Goal: Task Accomplishment & Management: Manage account settings

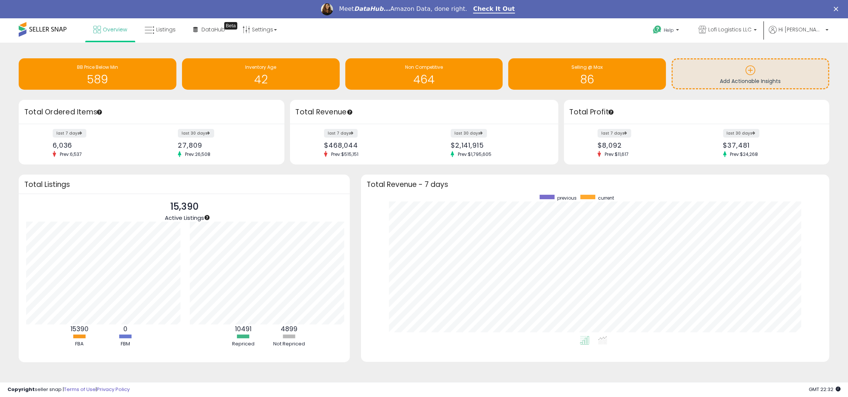
scroll to position [373386, 373074]
click at [721, 111] on h3 "Total Profit" at bounding box center [696, 112] width 254 height 10
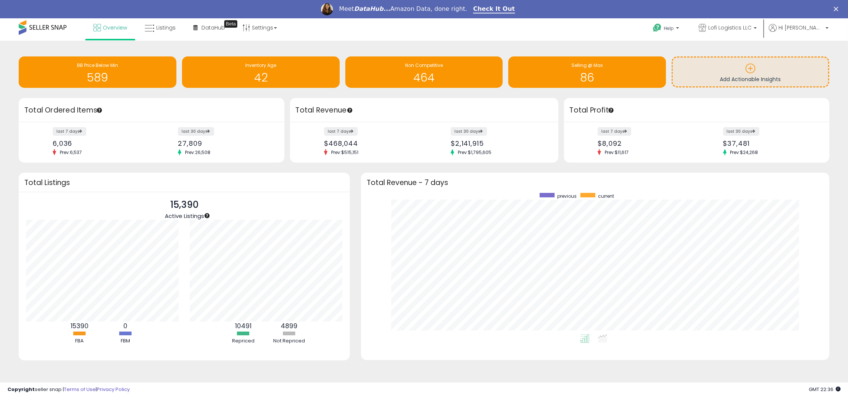
scroll to position [3, 0]
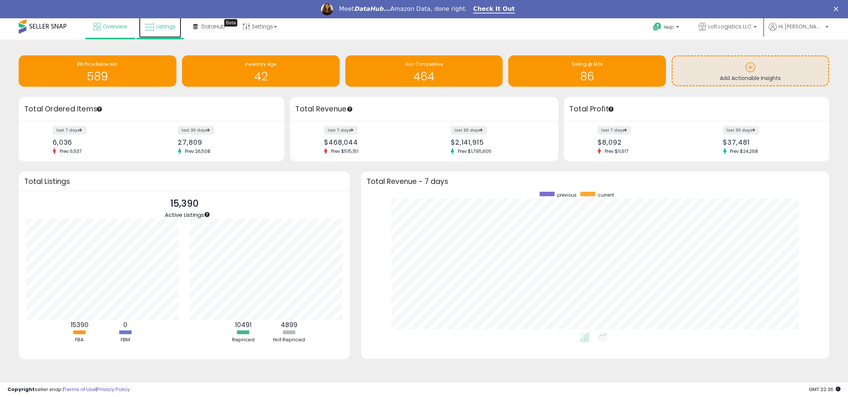
click at [166, 24] on span "Listings" at bounding box center [165, 26] width 19 height 7
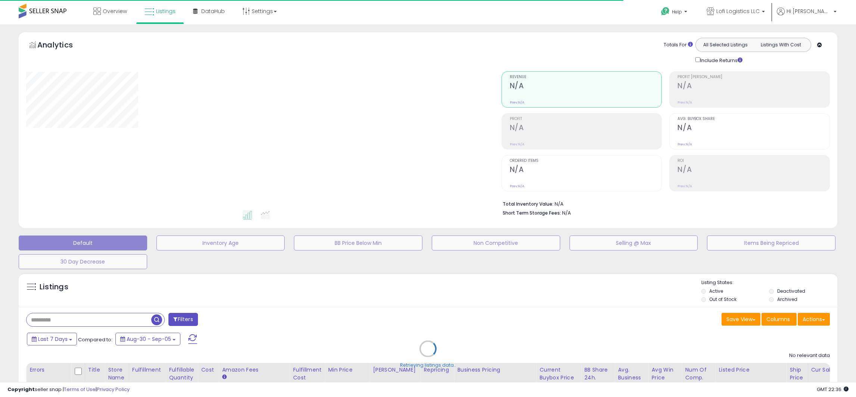
click at [136, 319] on div "Retrieving listings data.." at bounding box center [428, 354] width 830 height 170
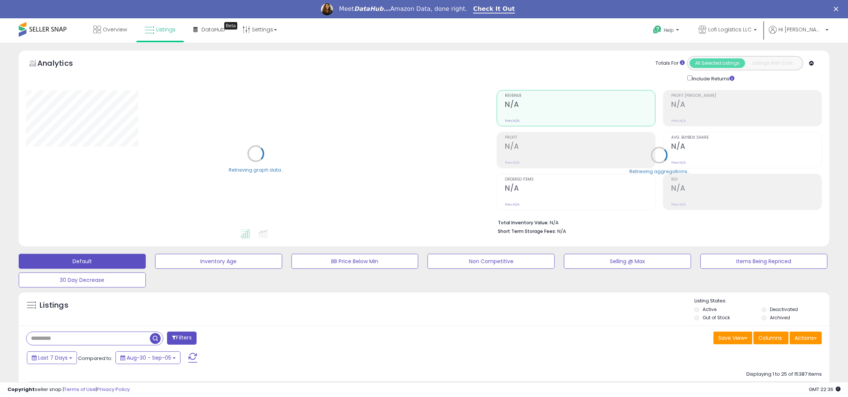
click at [126, 340] on input "text" at bounding box center [88, 338] width 123 height 13
paste input "**********"
click at [237, 343] on span "button" at bounding box center [233, 338] width 11 height 11
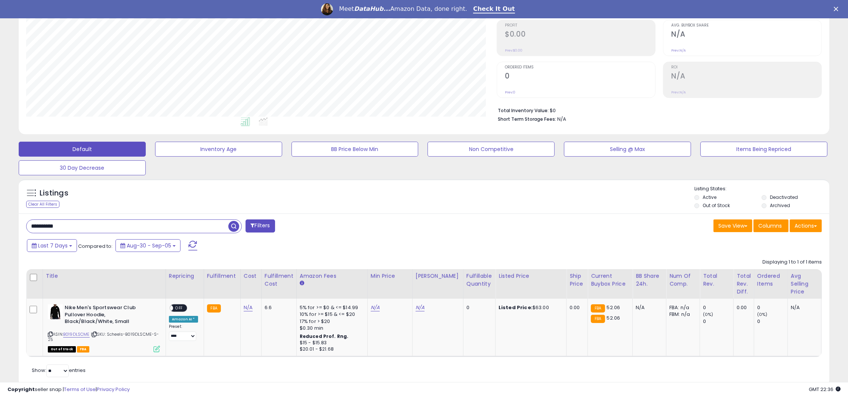
scroll to position [153, 470]
drag, startPoint x: 79, startPoint y: 227, endPoint x: 21, endPoint y: 227, distance: 57.5
click at [21, 227] on div "**********" at bounding box center [222, 226] width 403 height 15
paste input "text"
type input "**********"
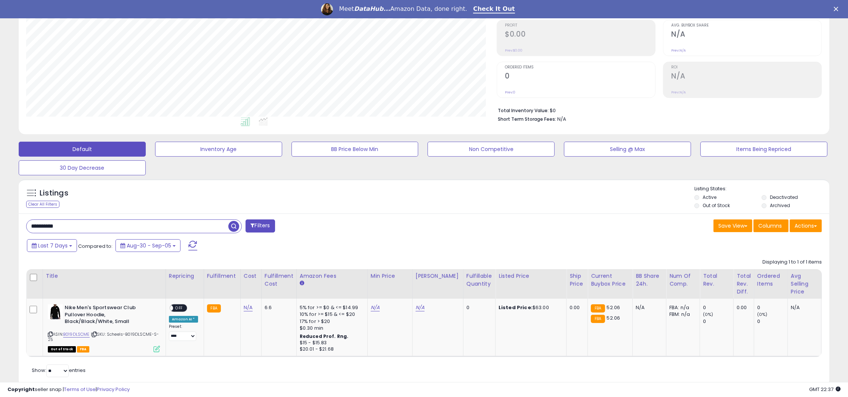
click at [232, 226] on span "button" at bounding box center [233, 226] width 11 height 11
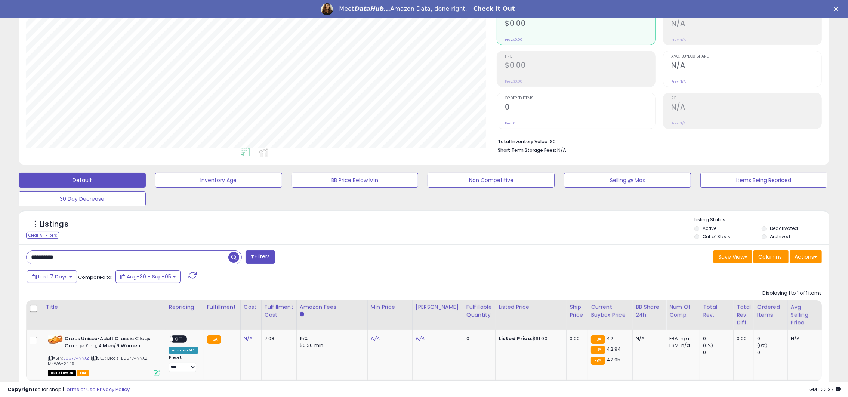
click at [236, 258] on span "button" at bounding box center [233, 257] width 11 height 11
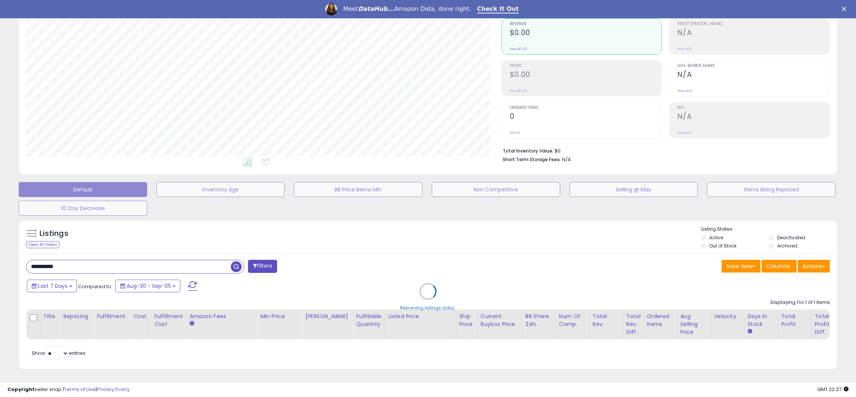
scroll to position [373374, 373056]
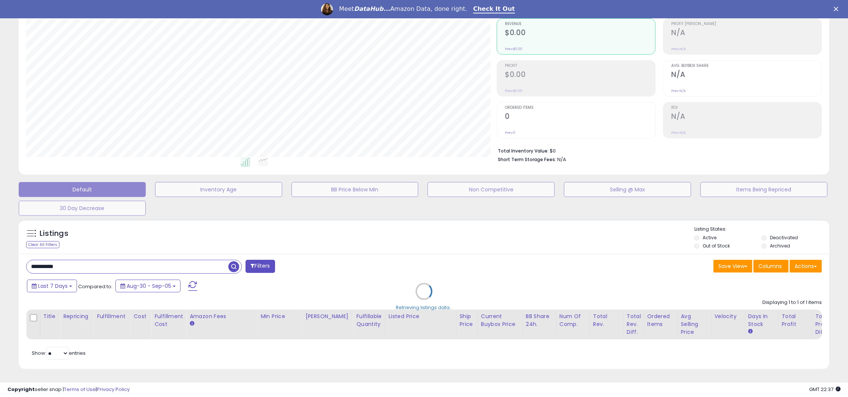
select select "*"
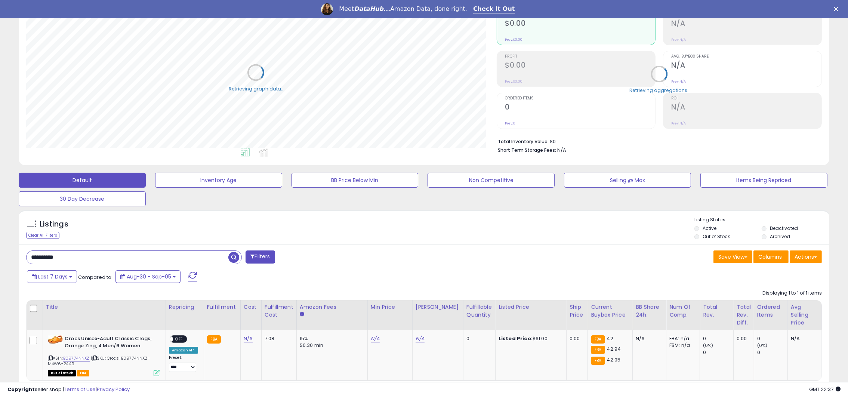
click at [184, 254] on input "**********" at bounding box center [128, 257] width 202 height 13
drag, startPoint x: 97, startPoint y: 261, endPoint x: 0, endPoint y: 264, distance: 96.8
click at [0, 263] on html "Unable to login Retrieving listings data.. has not yet accepted the Terms of Us…" at bounding box center [424, 117] width 848 height 397
click at [255, 255] on button "Filters" at bounding box center [259, 256] width 29 height 13
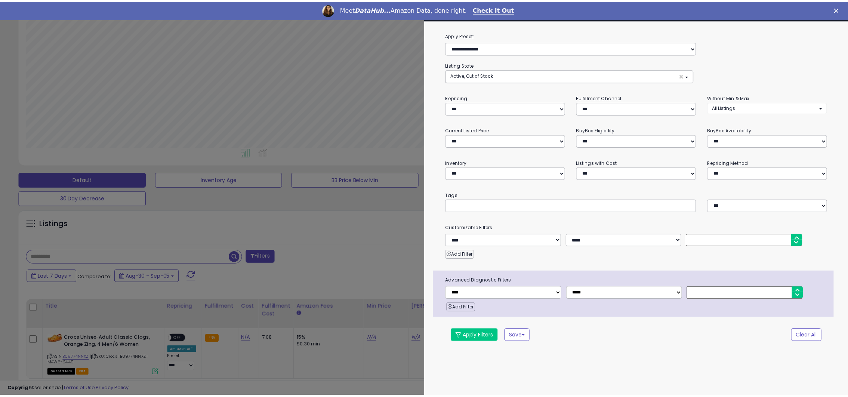
scroll to position [153, 475]
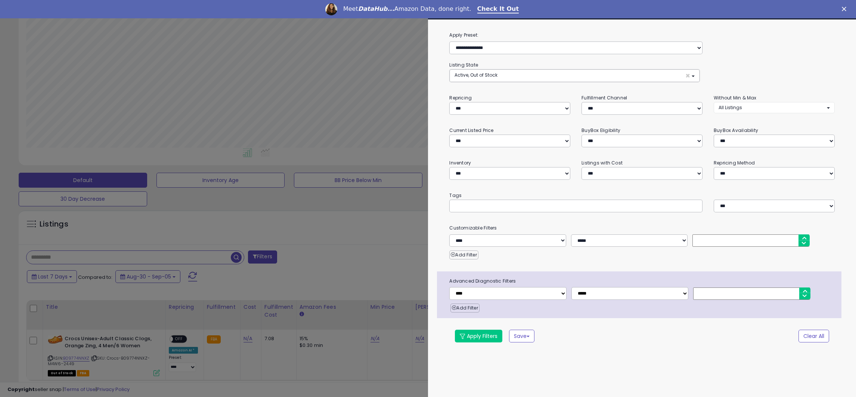
click at [319, 233] on div at bounding box center [428, 198] width 856 height 397
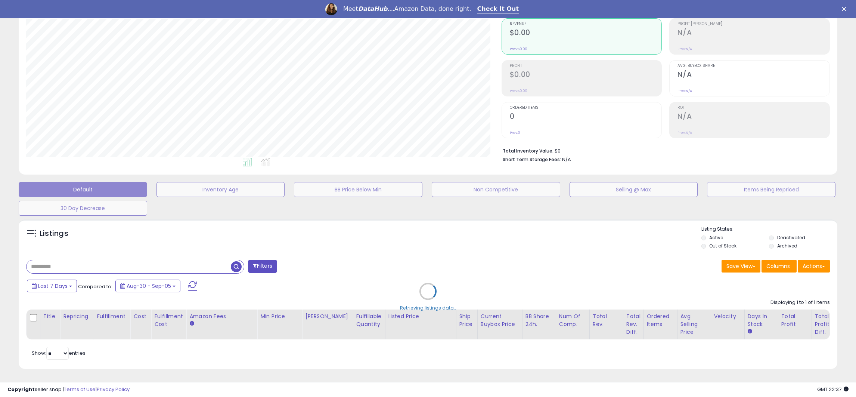
click at [118, 254] on div "Retrieving listings data.." at bounding box center [428, 297] width 830 height 162
click at [123, 257] on div "Retrieving listings data.." at bounding box center [428, 297] width 830 height 162
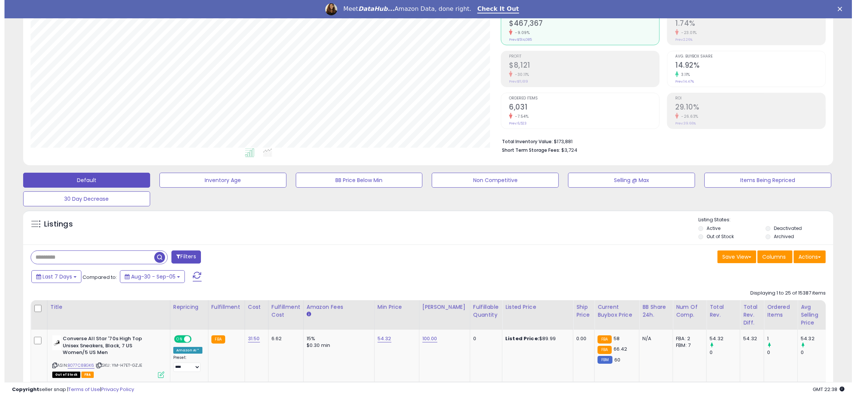
scroll to position [153, 470]
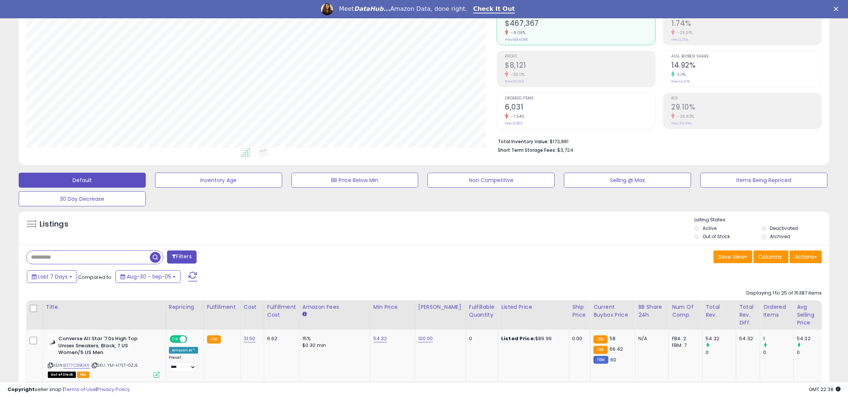
click at [96, 255] on input "text" at bounding box center [88, 257] width 123 height 13
type input "********"
click at [255, 260] on button "Filters" at bounding box center [259, 256] width 29 height 13
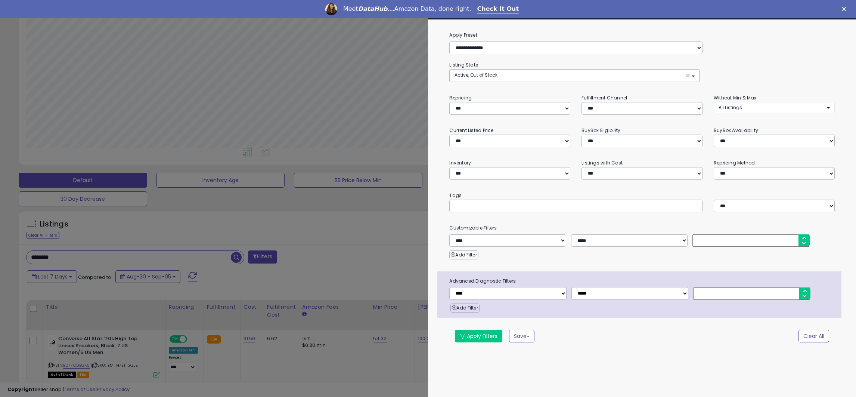
click at [363, 260] on div at bounding box center [428, 198] width 856 height 397
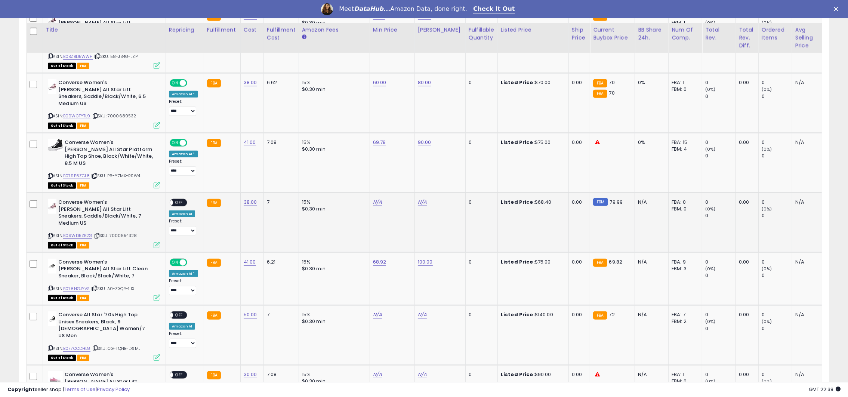
scroll to position [1034, 0]
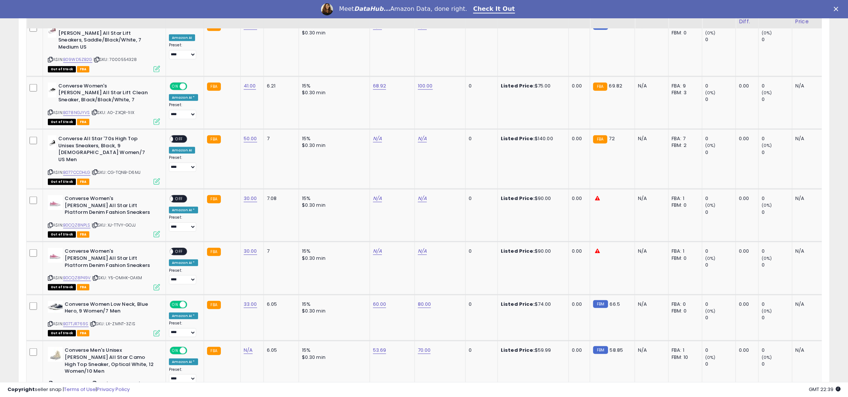
click at [192, 110] on select "**********" at bounding box center [182, 114] width 27 height 9
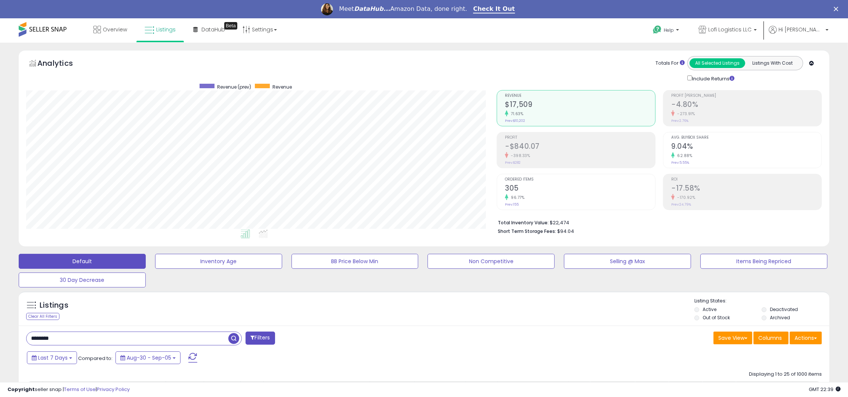
scroll to position [224, 0]
